Goal: Task Accomplishment & Management: Manage account settings

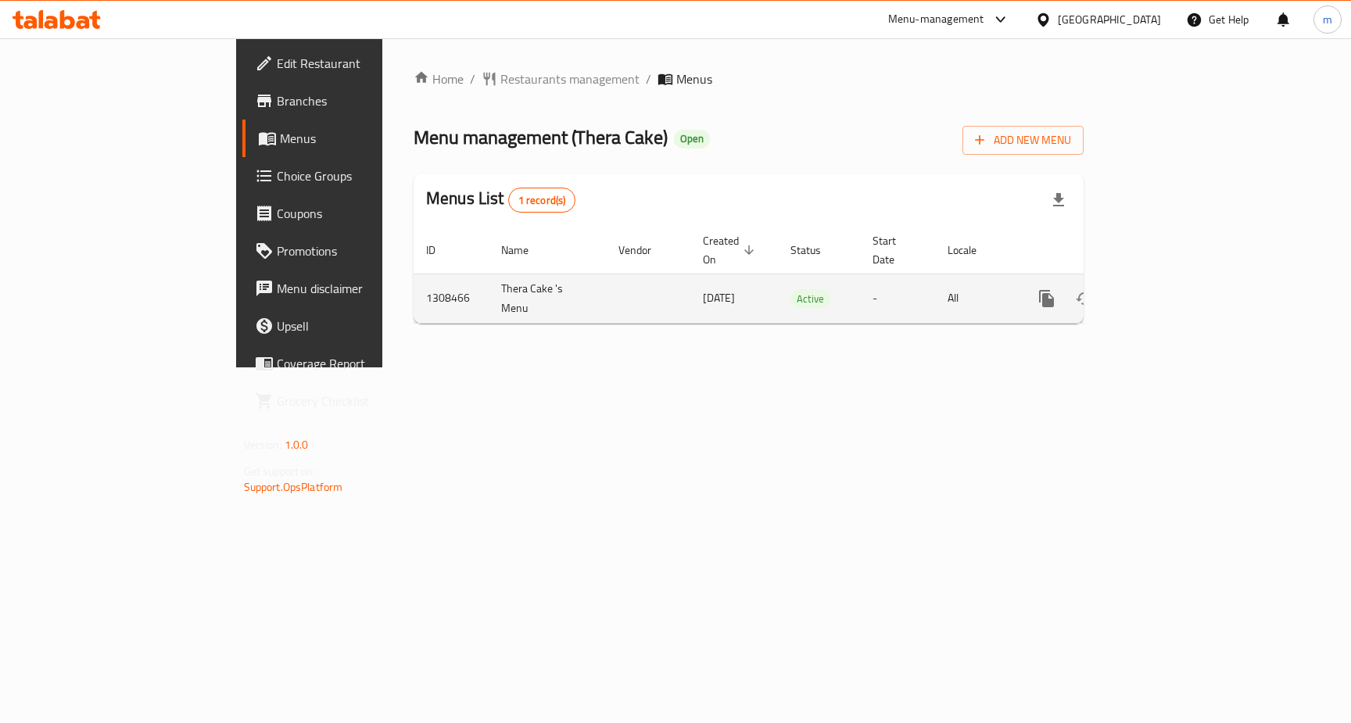
click at [1178, 280] on link "enhanced table" at bounding box center [1159, 299] width 38 height 38
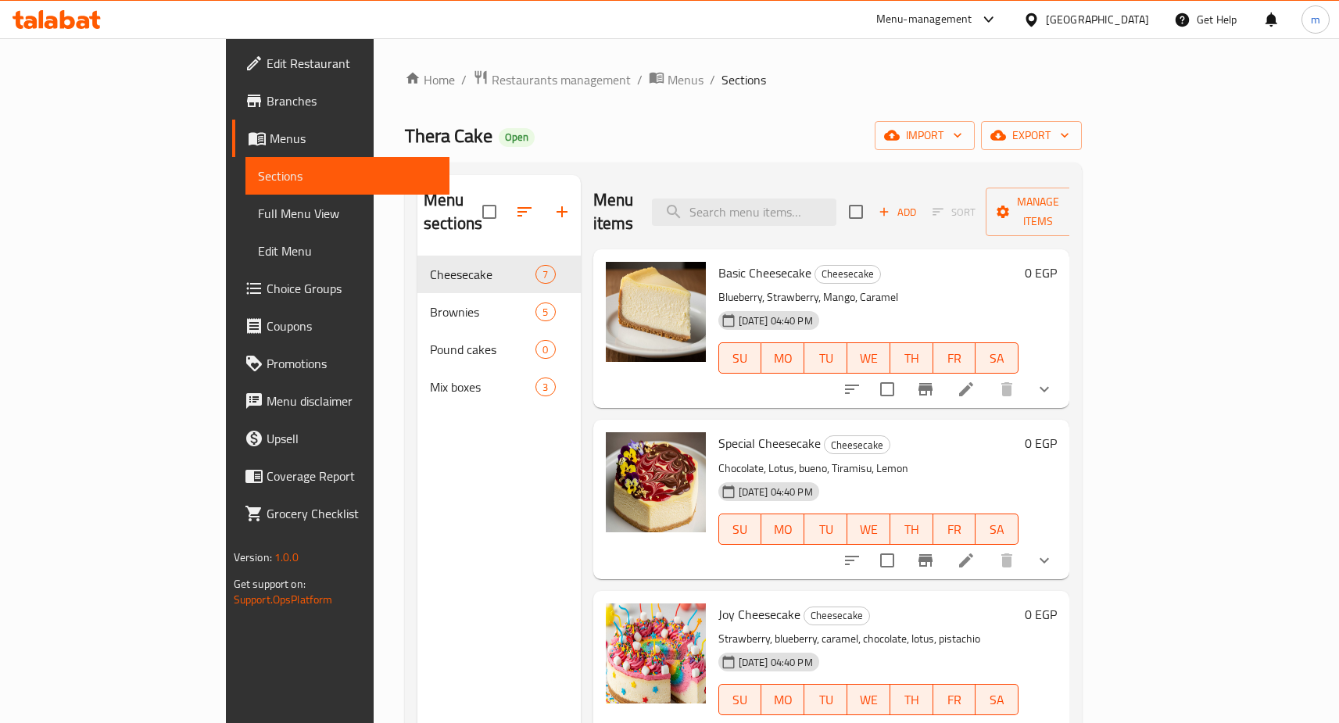
click at [267, 294] on span "Choice Groups" at bounding box center [352, 288] width 170 height 19
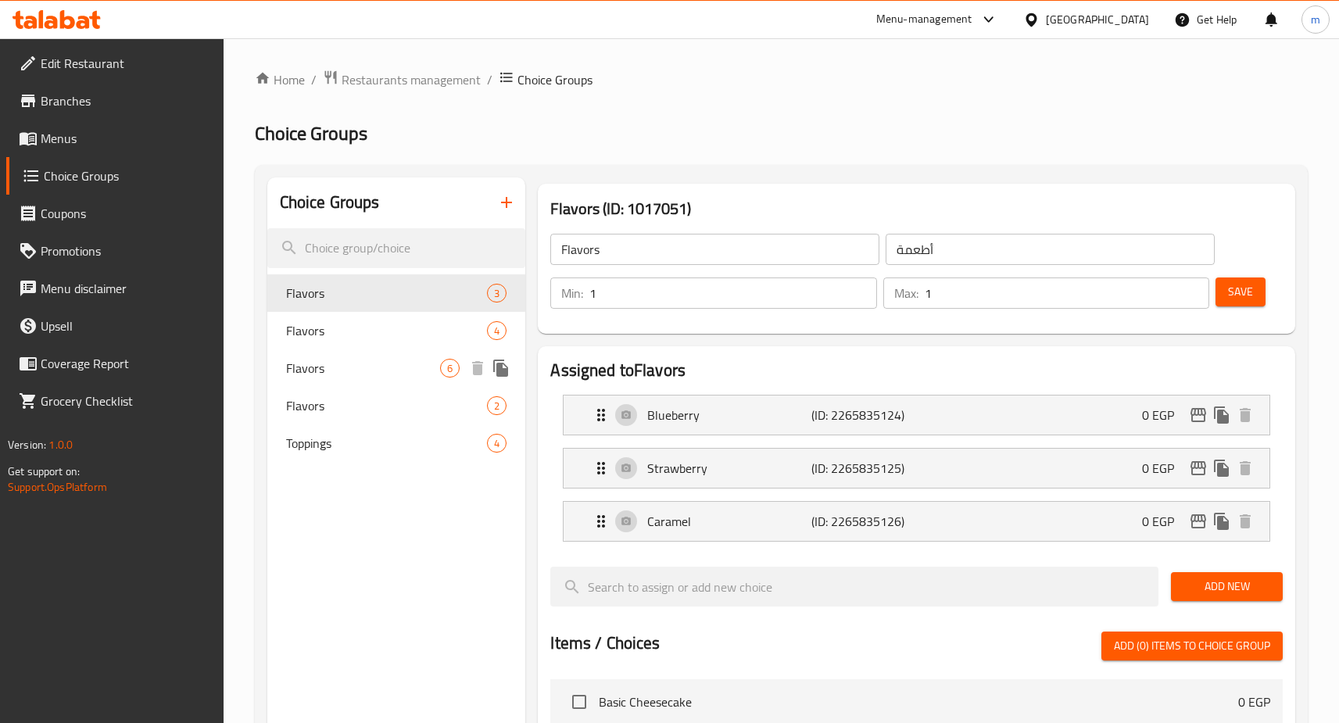
click at [397, 374] on span "Flavors" at bounding box center [363, 368] width 155 height 19
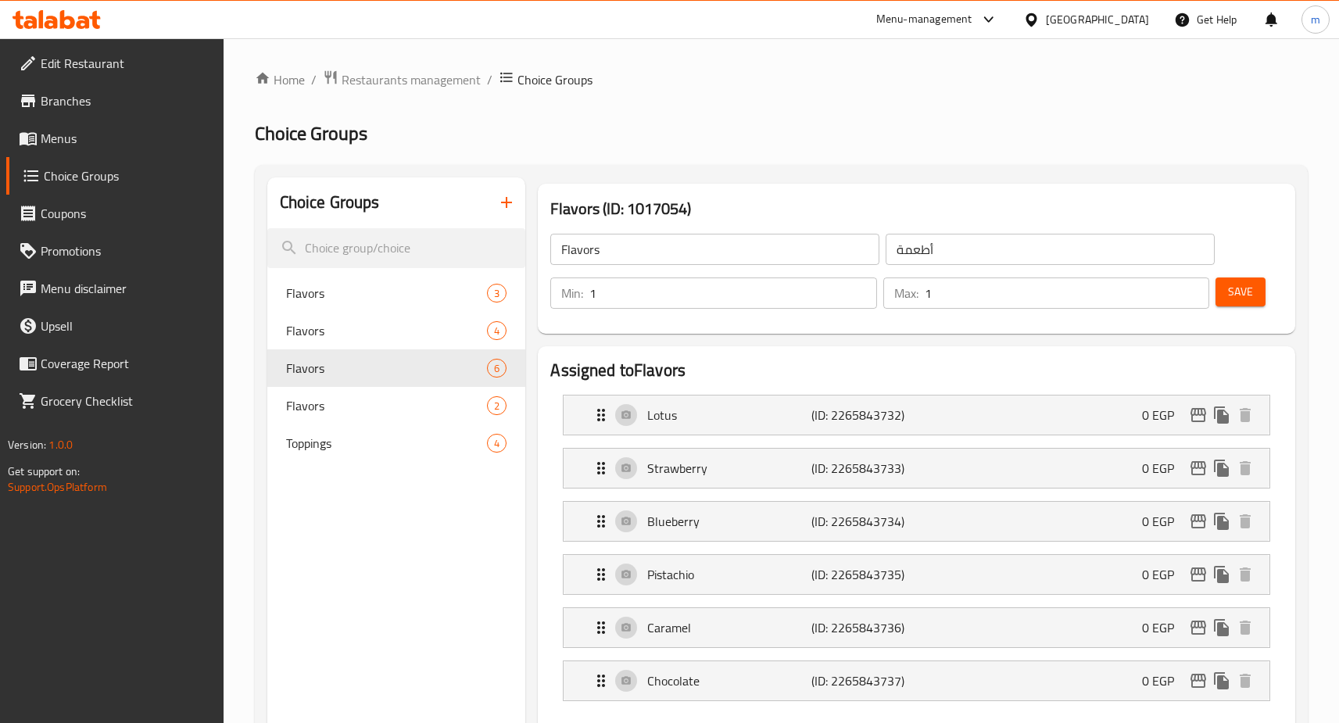
click at [843, 124] on h2 "Choice Groups" at bounding box center [781, 133] width 1053 height 25
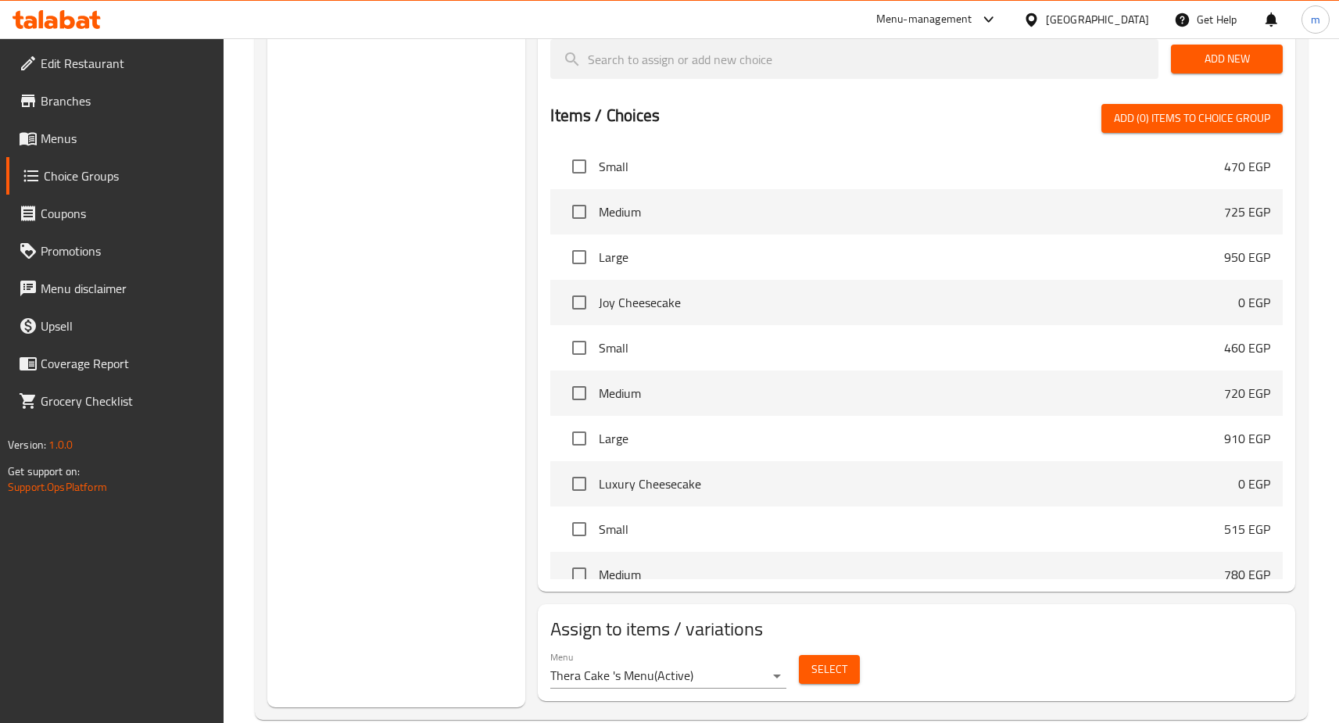
scroll to position [715, 0]
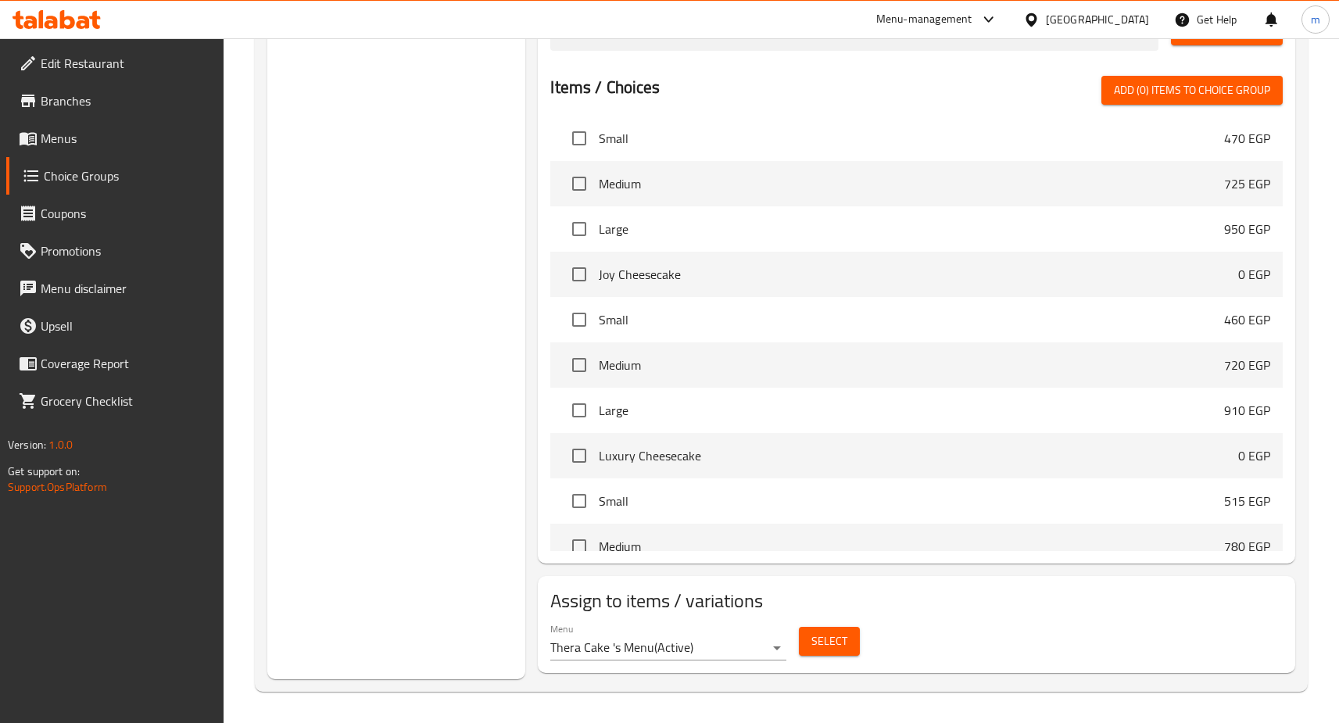
click at [851, 646] on button "Select" at bounding box center [829, 641] width 61 height 29
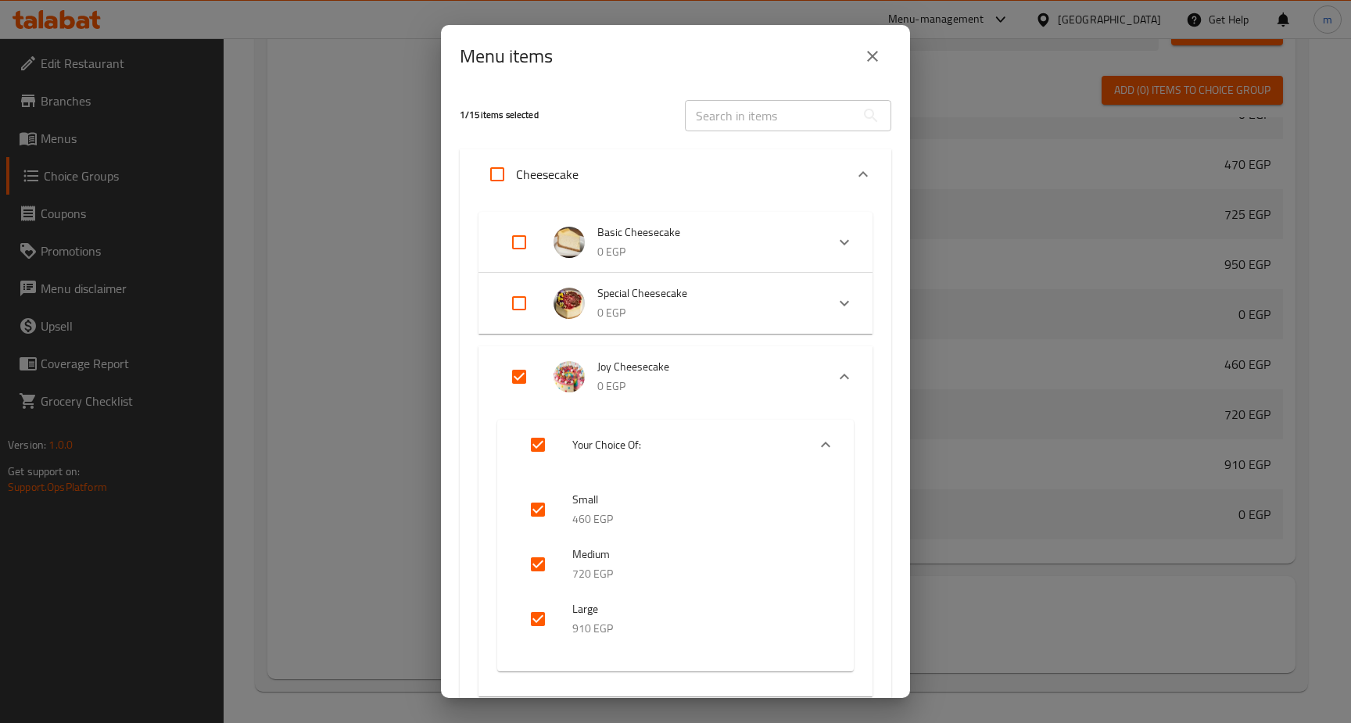
click at [980, 507] on div "Menu items 1 / 15 items selected ​ Cheesecake Basic Cheesecake 0 EGP Your Choic…" at bounding box center [675, 361] width 1351 height 723
click at [881, 41] on button "close" at bounding box center [872, 57] width 38 height 38
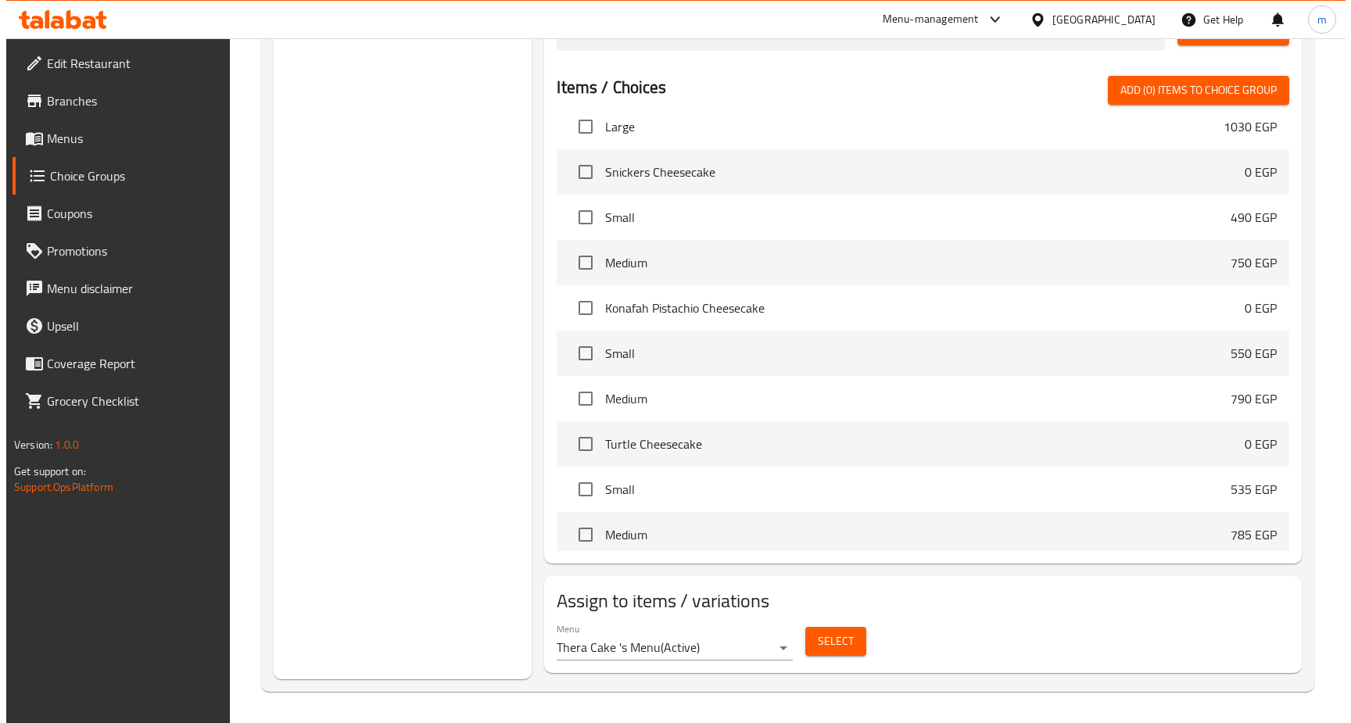
scroll to position [703, 0]
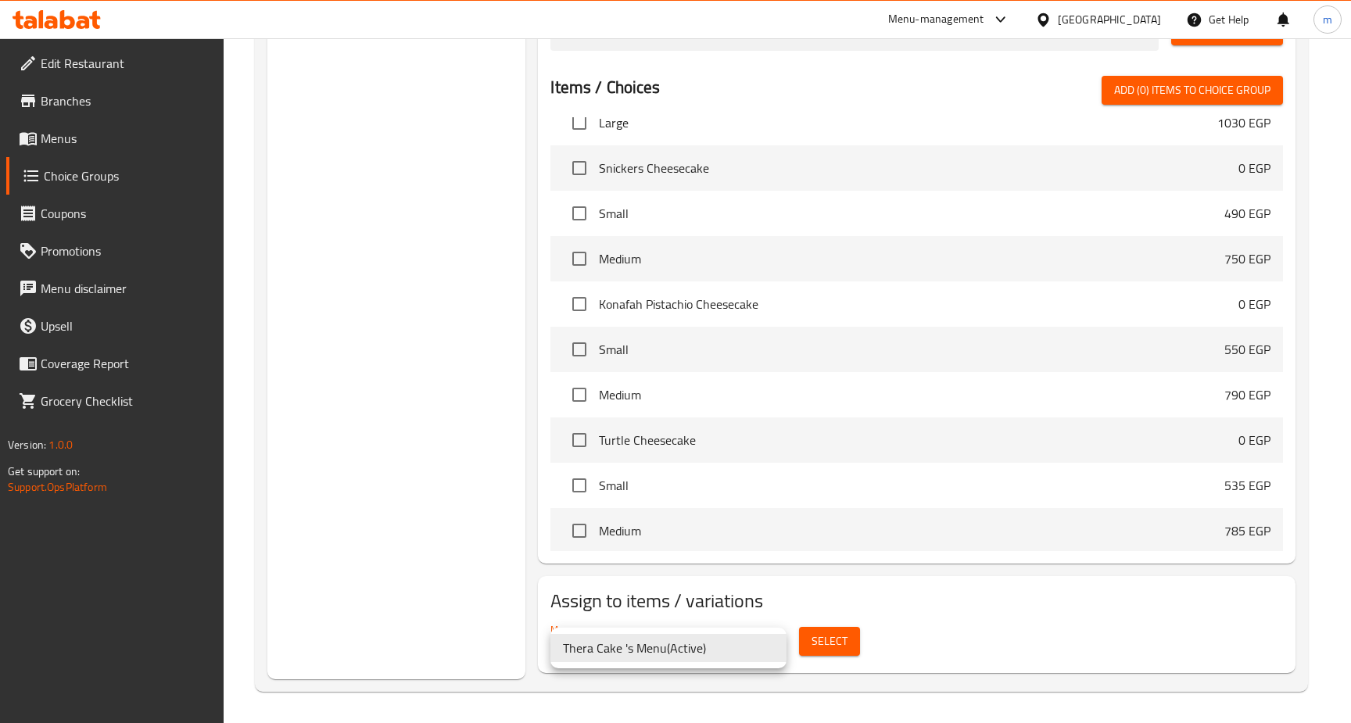
click at [824, 640] on div at bounding box center [675, 361] width 1351 height 723
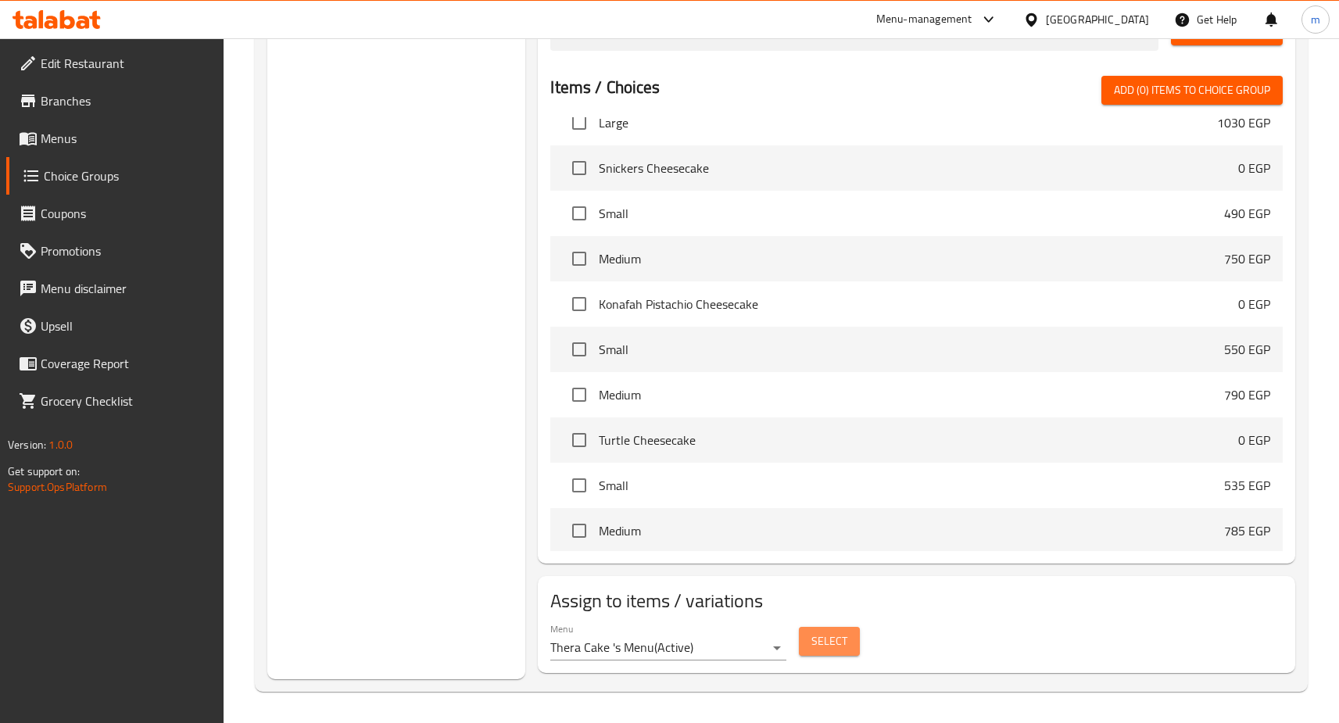
click at [824, 640] on span "Select" at bounding box center [829, 641] width 36 height 20
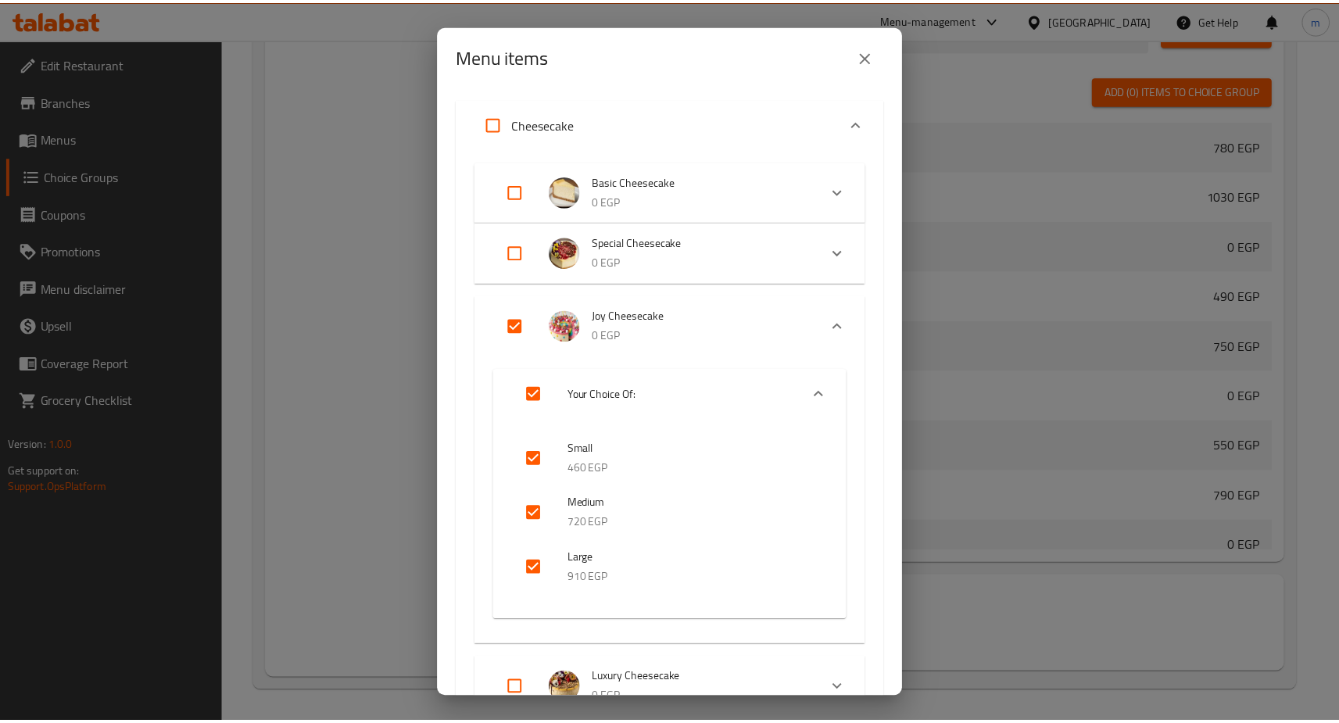
scroll to position [78, 0]
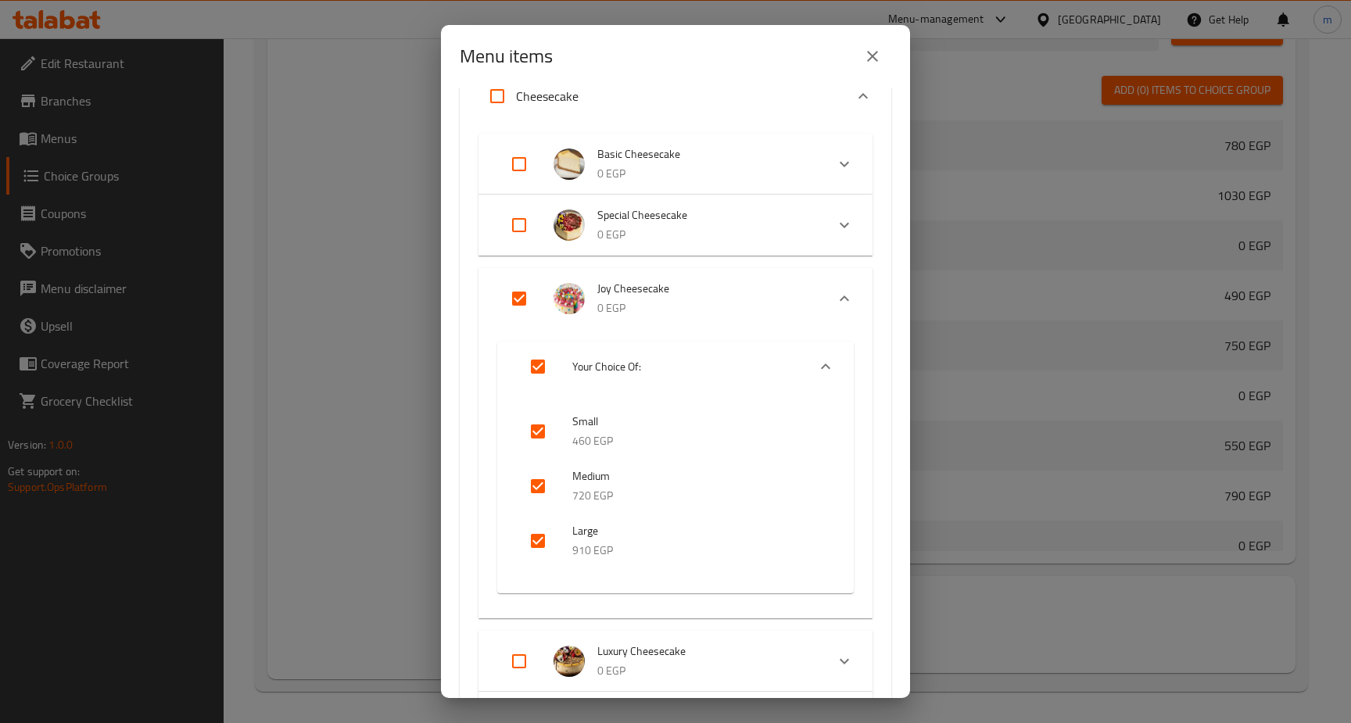
click at [1236, 617] on div "Menu items 1 / 15 items selected ​ Cheesecake Basic Cheesecake 0 EGP Your Choic…" at bounding box center [675, 361] width 1351 height 723
click at [877, 52] on icon "close" at bounding box center [872, 56] width 11 height 11
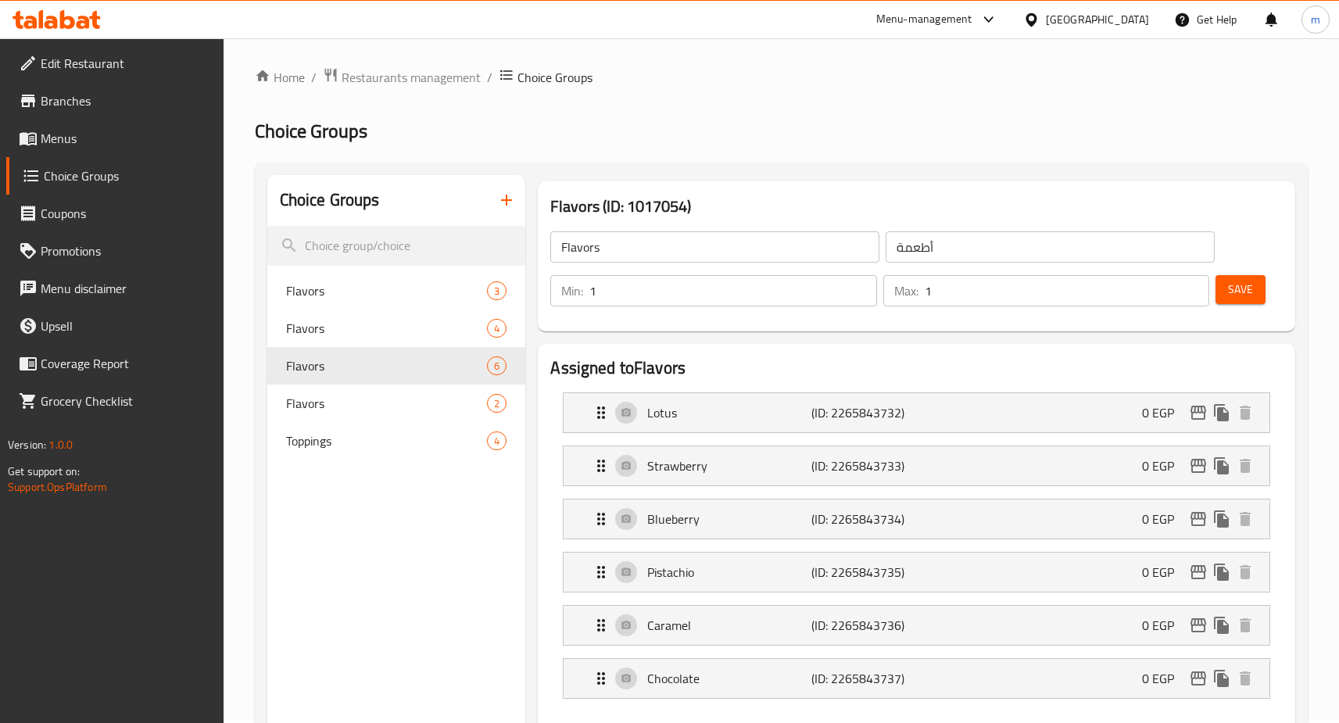
scroll to position [0, 0]
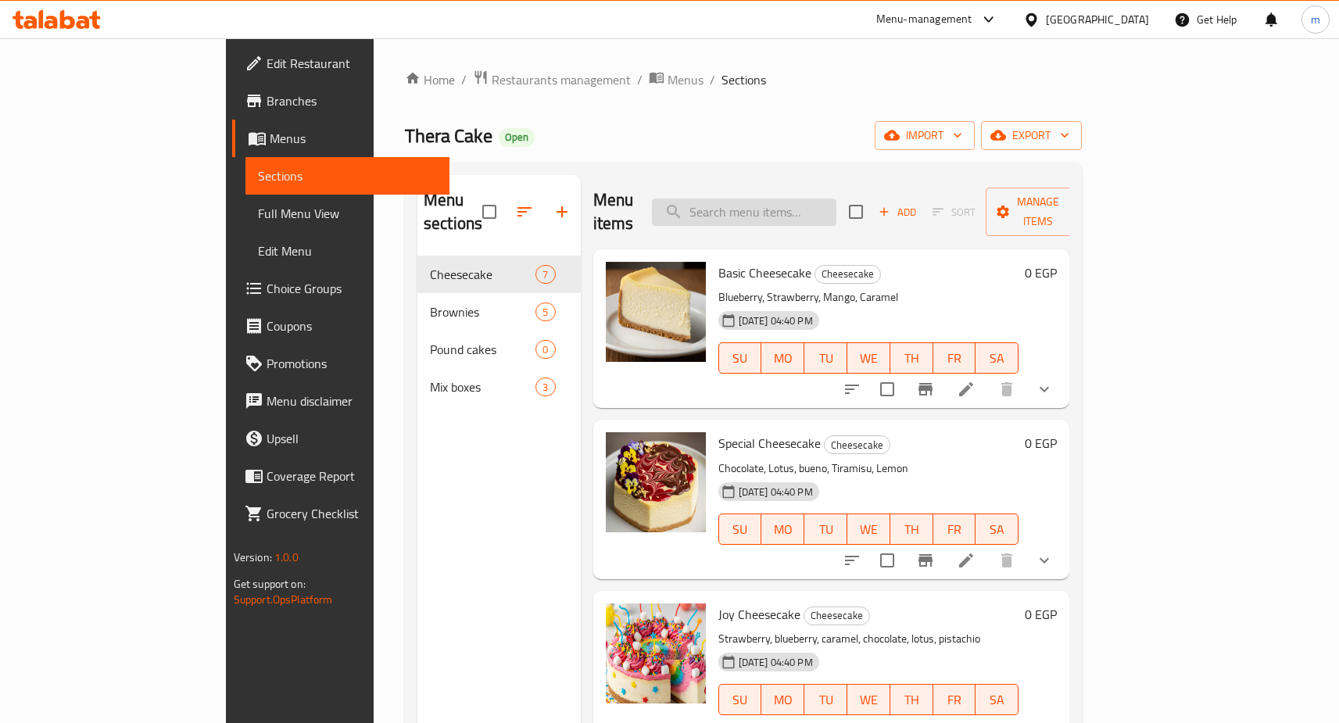
click at [768, 199] on input "search" at bounding box center [744, 212] width 184 height 27
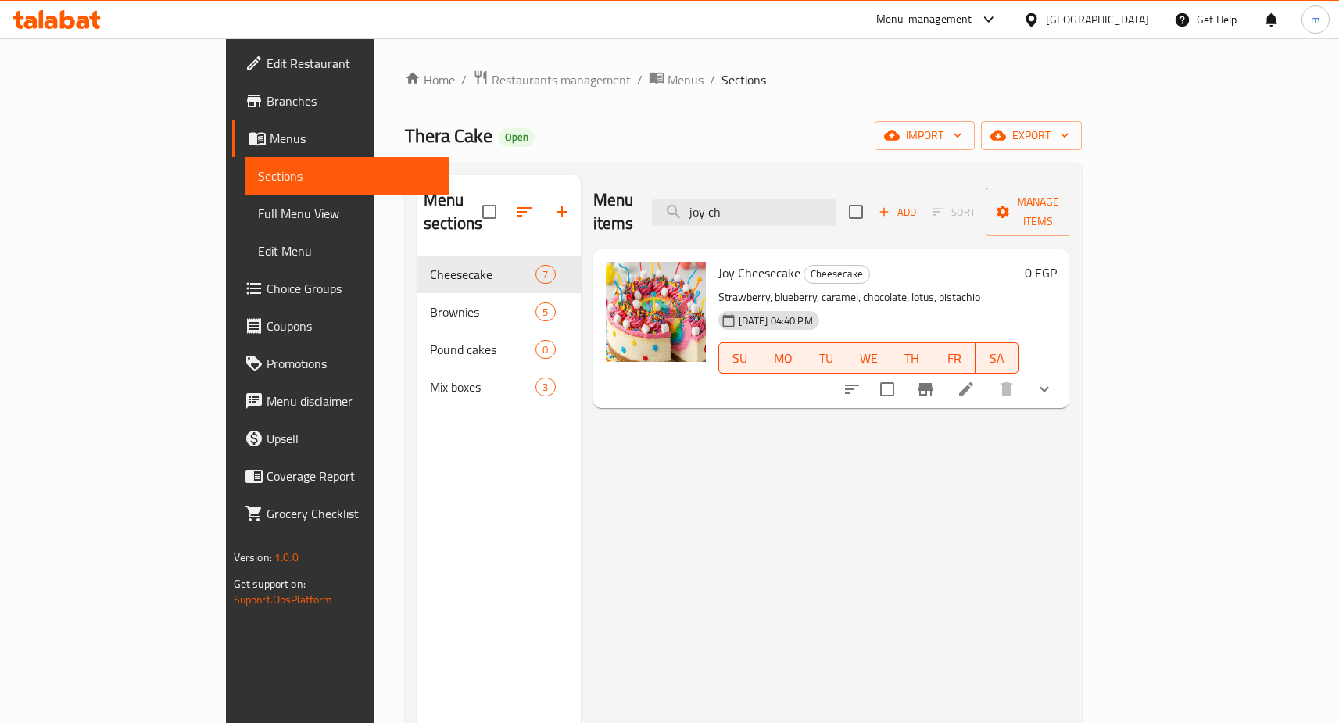
type input "joy ch"
click at [973, 382] on icon at bounding box center [966, 389] width 14 height 14
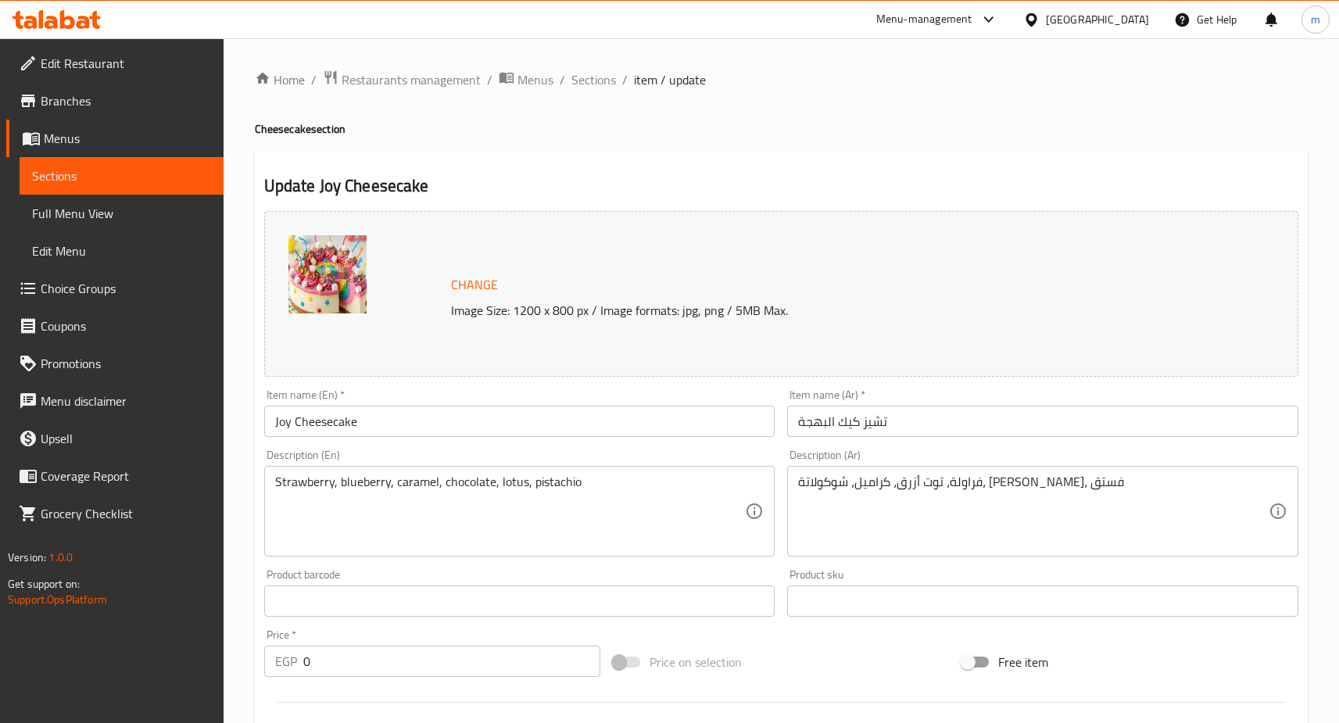
click at [949, 174] on h2 "Update Joy Cheesecake" at bounding box center [781, 185] width 1034 height 23
click at [379, 82] on span "Restaurants management" at bounding box center [411, 79] width 139 height 19
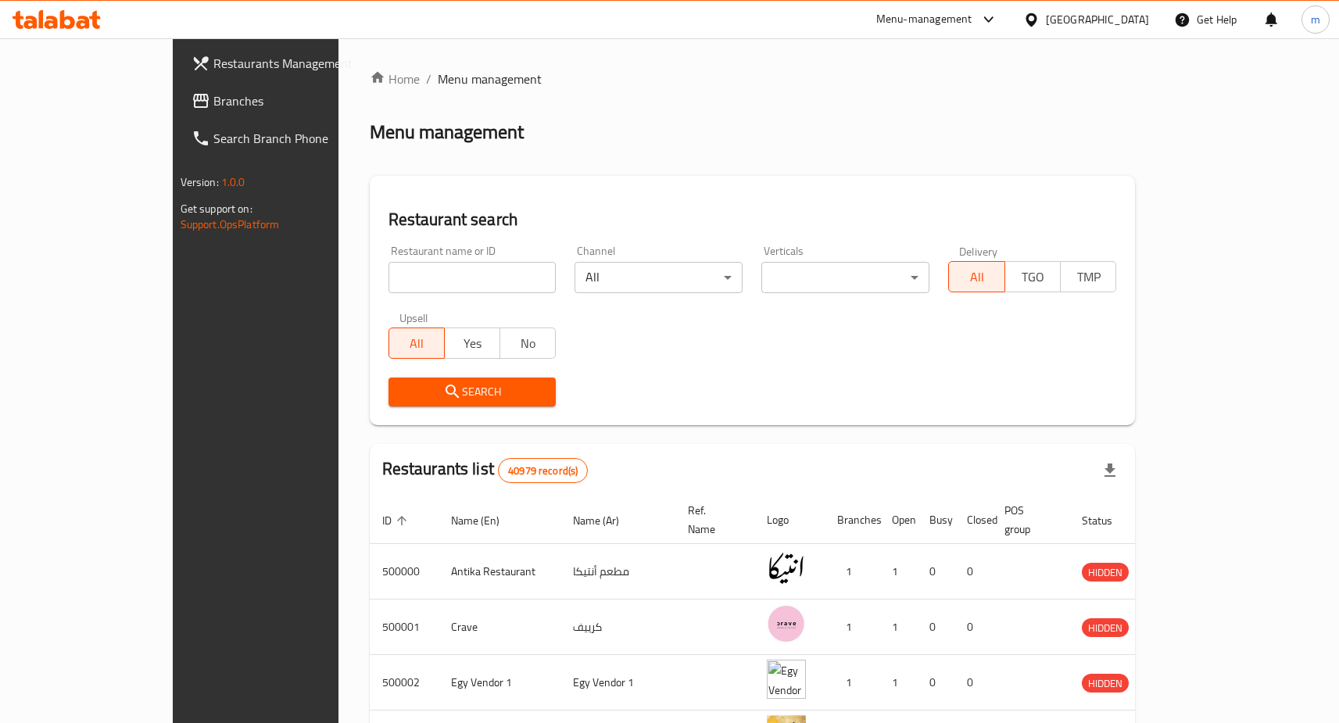
click at [213, 93] on span "Branches" at bounding box center [298, 100] width 170 height 19
